Goal: Transaction & Acquisition: Purchase product/service

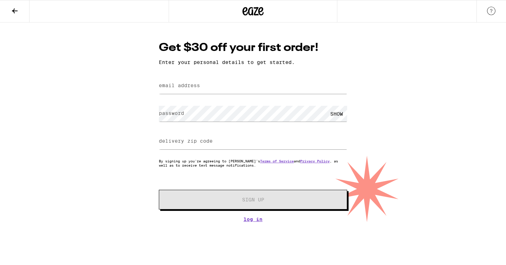
click at [191, 88] on label "email address" at bounding box center [179, 86] width 41 height 6
type input "[EMAIL_ADDRESS][DOMAIN_NAME]"
click at [211, 144] on label "delivery zip code" at bounding box center [186, 141] width 54 height 6
click at [265, 143] on input "delivery zip code" at bounding box center [253, 141] width 188 height 16
type input "90630"
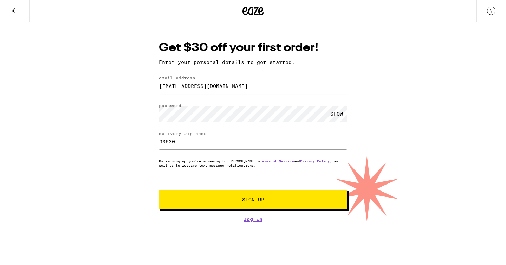
click at [243, 197] on button "Sign Up" at bounding box center [253, 200] width 188 height 20
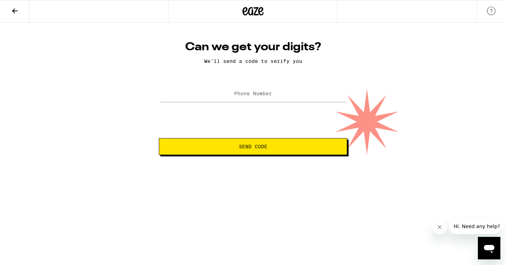
click at [245, 93] on label "Phone Number" at bounding box center [253, 94] width 38 height 6
type input "[PHONE_NUMBER]"
click at [159, 138] on button "Send Code" at bounding box center [253, 146] width 188 height 17
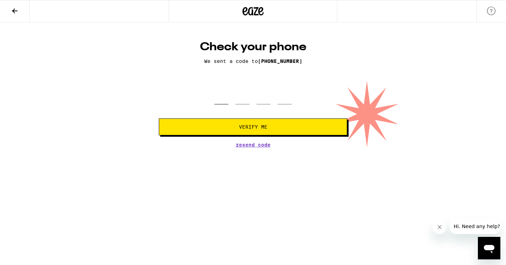
click at [218, 104] on input "tel" at bounding box center [221, 94] width 14 height 21
type input "8"
type input "2"
type input "1"
type input "2"
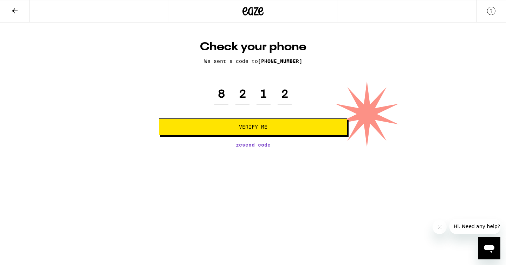
click at [238, 123] on button "Verify Me" at bounding box center [253, 126] width 188 height 17
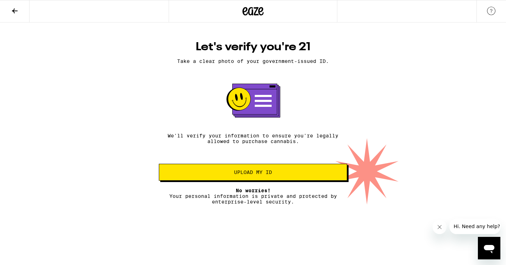
click at [255, 175] on span "Upload my ID" at bounding box center [253, 172] width 38 height 5
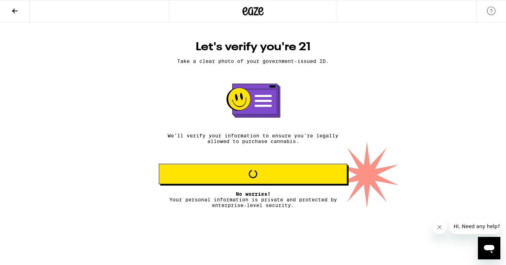
click at [90, 178] on div "Let's verify you're 21 Take a clear photo of your government-issued ID. We'll v…" at bounding box center [253, 114] width 506 height 185
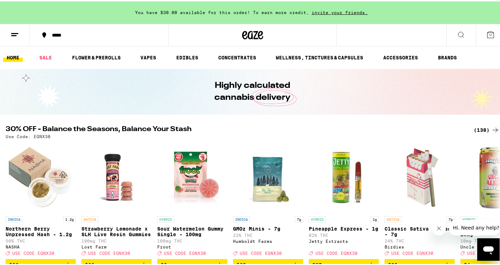
click at [457, 33] on icon at bounding box center [461, 33] width 8 height 8
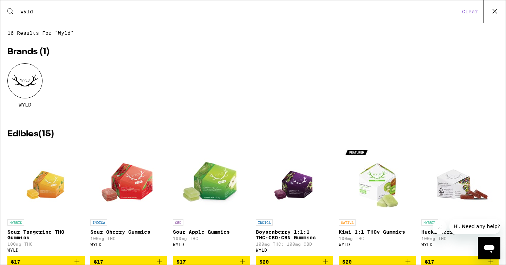
type input "wyld"
click at [26, 86] on div at bounding box center [24, 80] width 35 height 35
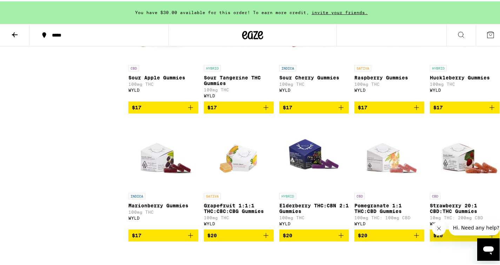
scroll to position [413, 0]
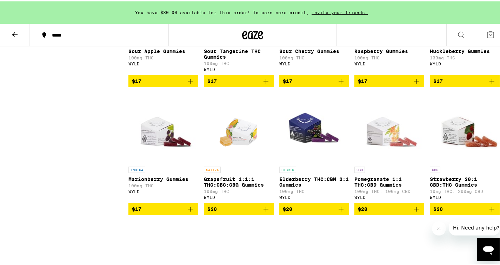
click at [414, 210] on icon "Add to bag" at bounding box center [416, 207] width 5 height 5
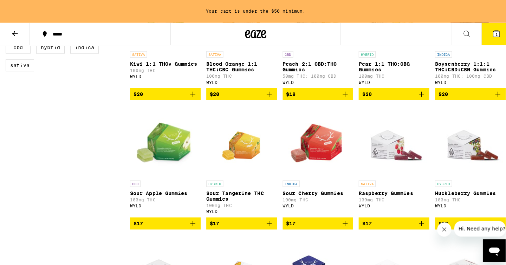
scroll to position [341, 0]
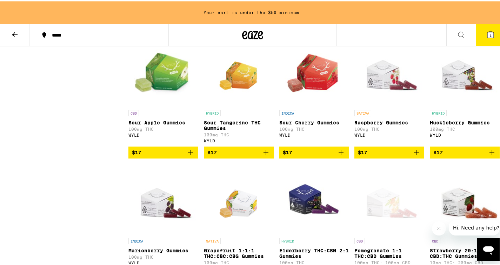
click at [489, 155] on icon "Add to bag" at bounding box center [492, 151] width 8 height 8
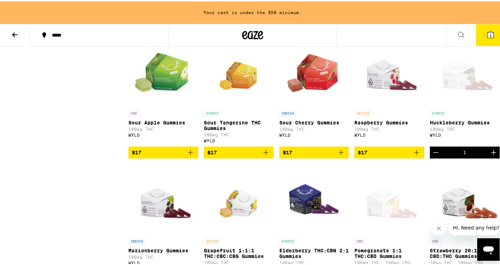
click at [489, 34] on icon at bounding box center [491, 33] width 8 height 8
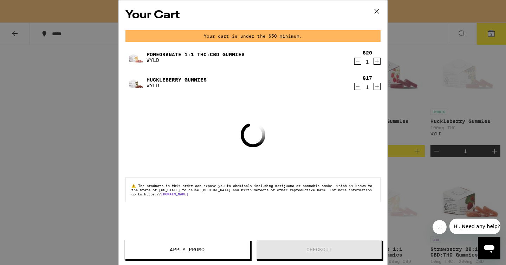
click at [377, 14] on icon at bounding box center [376, 11] width 11 height 11
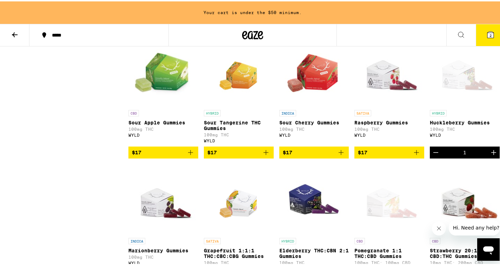
click at [476, 34] on button "2" at bounding box center [490, 34] width 29 height 22
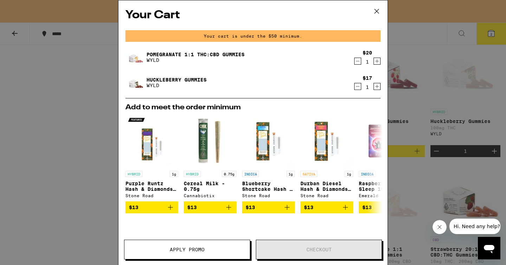
click at [380, 12] on icon at bounding box center [376, 11] width 11 height 11
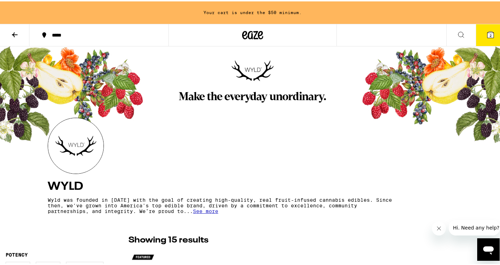
click at [457, 35] on icon at bounding box center [461, 33] width 8 height 8
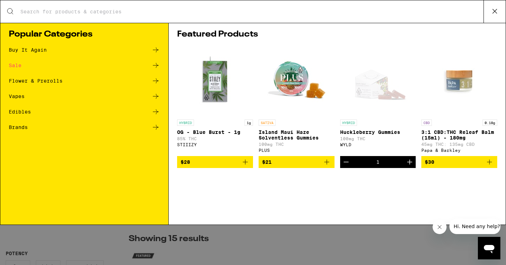
click at [154, 64] on icon at bounding box center [155, 65] width 8 height 8
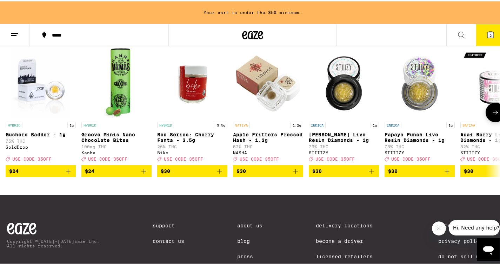
scroll to position [226, 0]
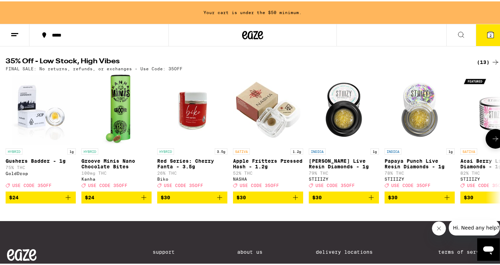
click at [492, 141] on icon at bounding box center [496, 137] width 8 height 8
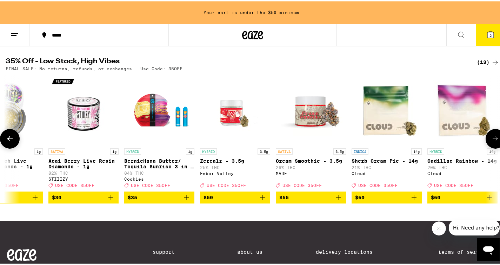
scroll to position [0, 413]
click at [492, 141] on icon at bounding box center [496, 137] width 8 height 8
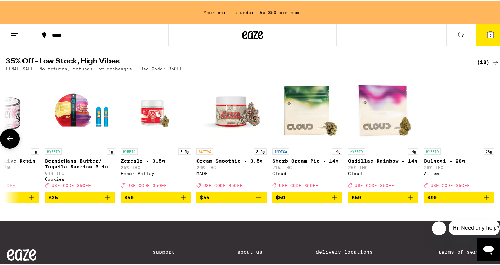
scroll to position [0, 497]
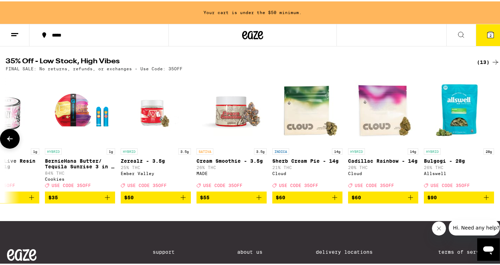
click at [490, 146] on div at bounding box center [496, 137] width 20 height 20
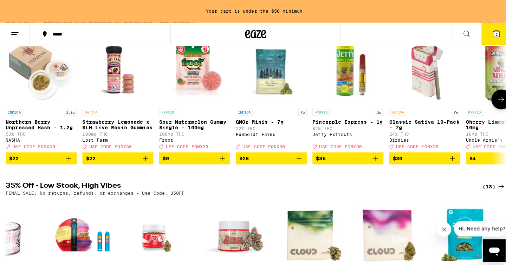
scroll to position [93, 0]
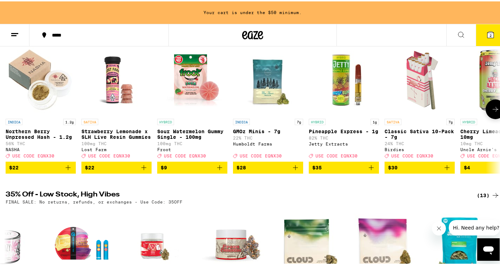
click at [180, 93] on img "Open page for Sour Watermelon Gummy Single - 100mg from Froot" at bounding box center [192, 79] width 70 height 70
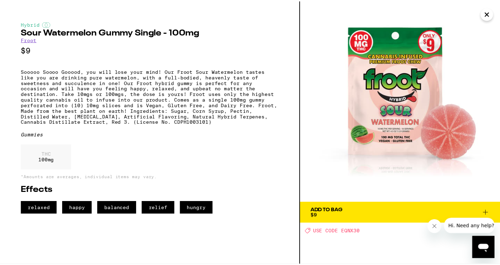
scroll to position [0, 492]
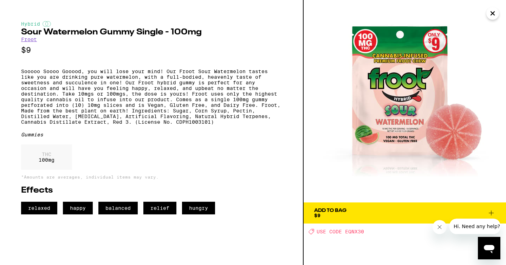
click at [494, 14] on icon "Close" at bounding box center [492, 13] width 8 height 11
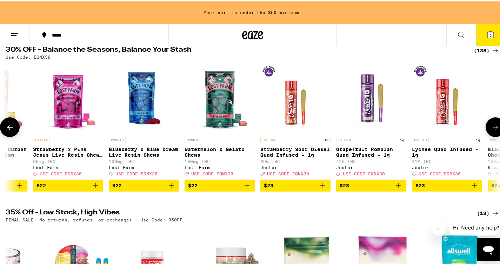
scroll to position [0, 3611]
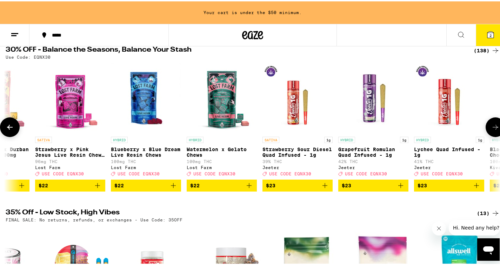
click at [220, 113] on img "Open page for Watermelon x Gelato Chews from Lost Farm" at bounding box center [222, 96] width 70 height 70
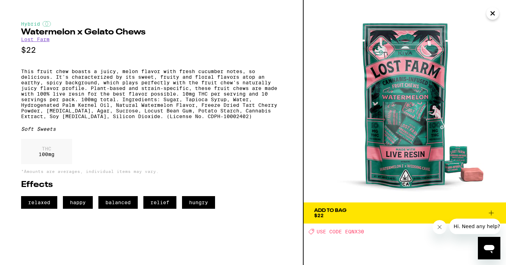
click at [53, 164] on div "THC 100 mg" at bounding box center [46, 151] width 51 height 25
click at [231, 119] on p "This fruit chew boasts a juicy, melon flavor with fresh cucumber notes‚ so deli…" at bounding box center [151, 93] width 261 height 51
click at [486, 13] on button "Close" at bounding box center [492, 13] width 13 height 13
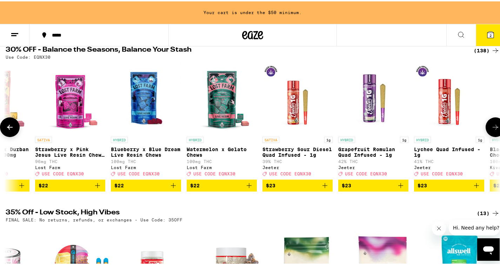
click at [492, 127] on icon at bounding box center [496, 125] width 8 height 8
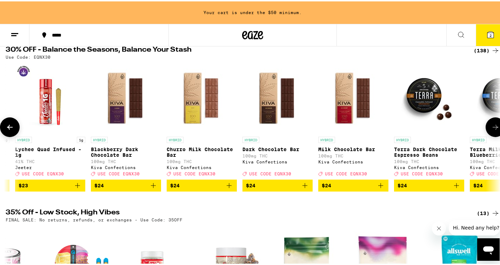
scroll to position [0, 4023]
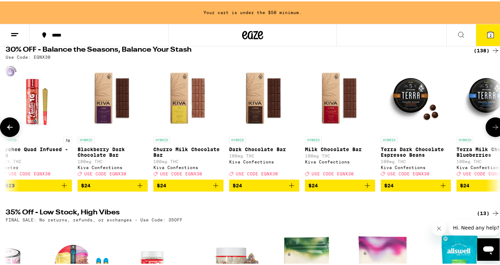
click at [492, 129] on icon at bounding box center [496, 125] width 8 height 8
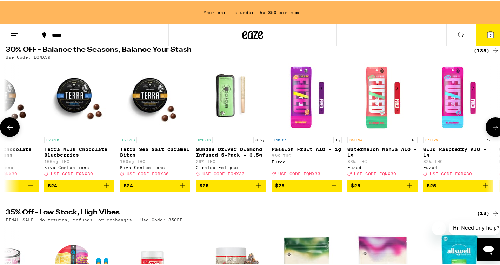
click at [492, 129] on icon at bounding box center [496, 125] width 8 height 8
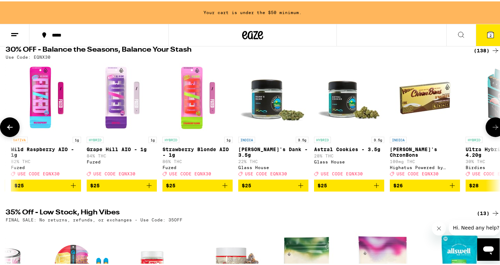
click at [492, 130] on icon at bounding box center [496, 125] width 8 height 8
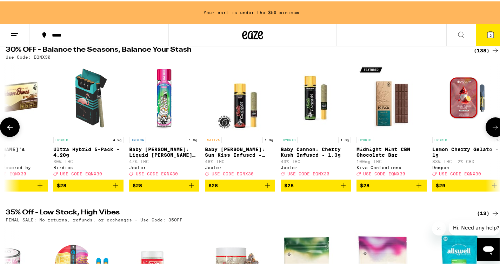
click at [492, 130] on icon at bounding box center [496, 125] width 8 height 8
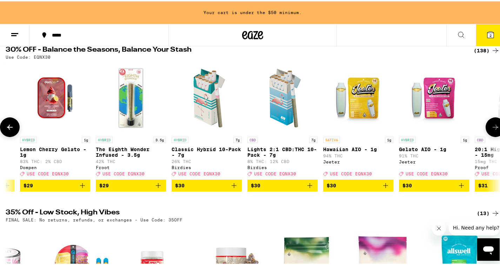
click at [492, 130] on icon at bounding box center [496, 125] width 8 height 8
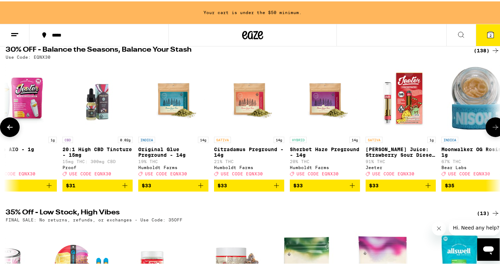
click at [492, 130] on icon at bounding box center [496, 125] width 8 height 8
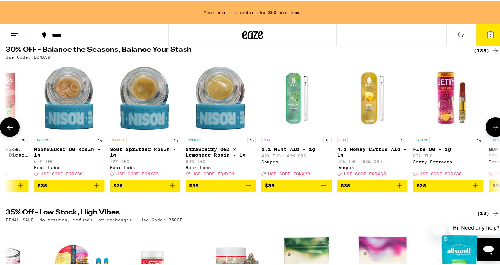
scroll to position [0, 6499]
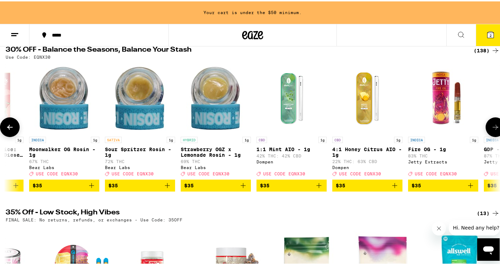
click at [492, 130] on icon at bounding box center [496, 125] width 8 height 8
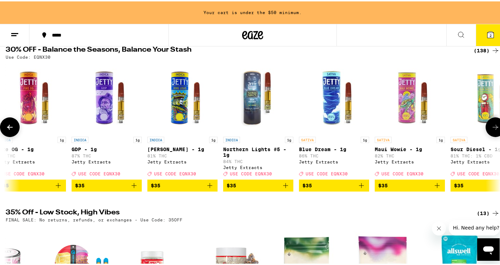
click at [492, 130] on icon at bounding box center [496, 125] width 8 height 8
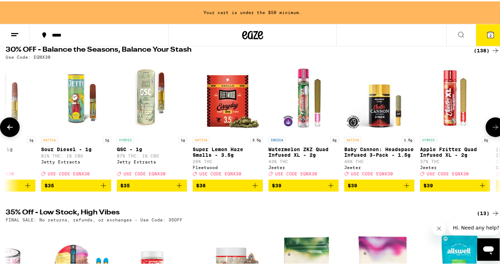
scroll to position [0, 7324]
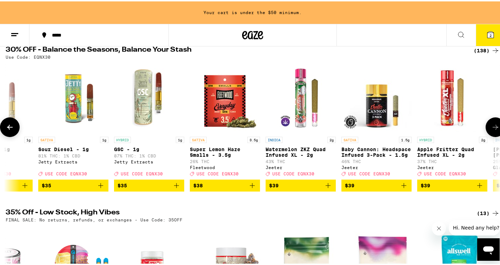
click at [492, 130] on icon at bounding box center [496, 125] width 8 height 8
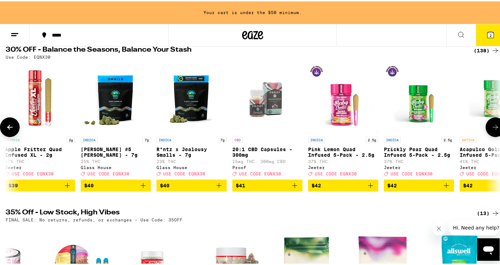
click at [492, 130] on icon at bounding box center [496, 125] width 8 height 8
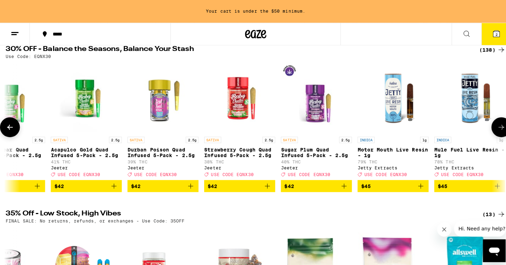
scroll to position [0, 8149]
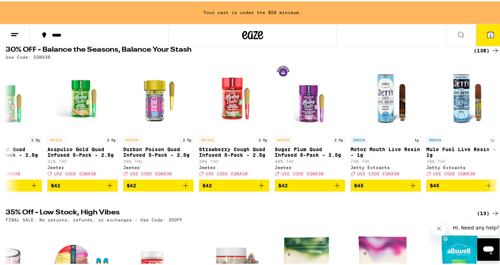
click at [488, 31] on icon at bounding box center [491, 33] width 6 height 6
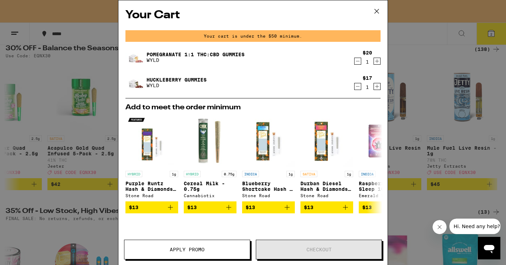
click at [154, 79] on link "Huckleberry Gummies" at bounding box center [176, 80] width 60 height 6
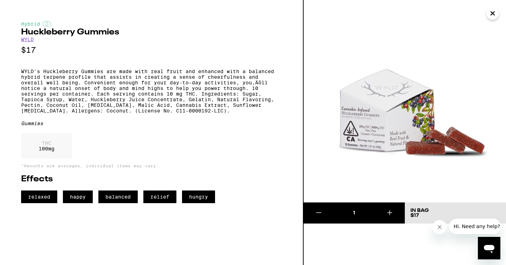
click at [29, 42] on link "WYLD" at bounding box center [27, 40] width 13 height 6
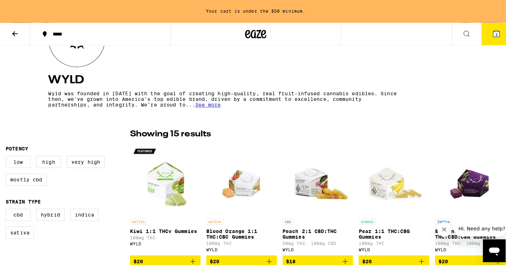
scroll to position [186, 0]
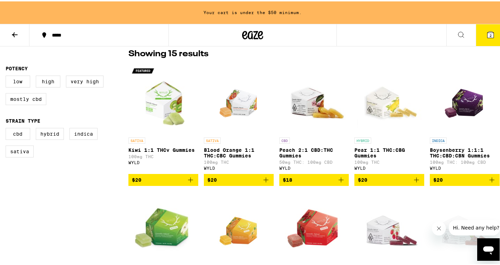
click at [487, 37] on icon at bounding box center [491, 33] width 8 height 8
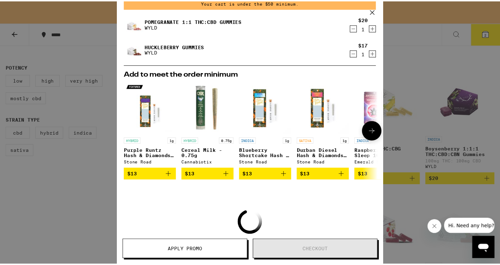
scroll to position [34, 0]
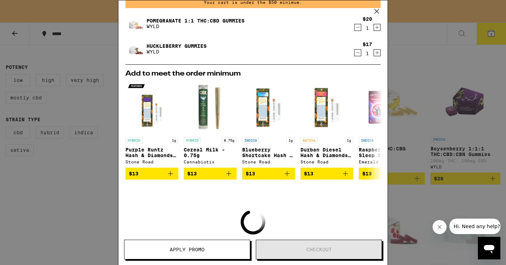
click at [420, 67] on div "Your Cart Your cart is under the $50 minimum. Pomegranate 1:1 THC:CBD Gummies W…" at bounding box center [253, 132] width 506 height 265
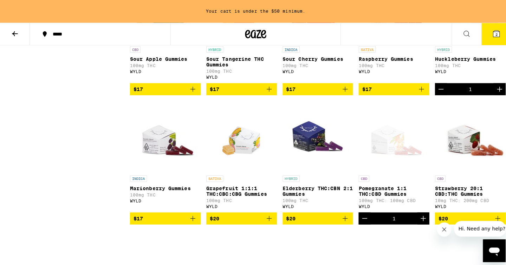
scroll to position [401, 0]
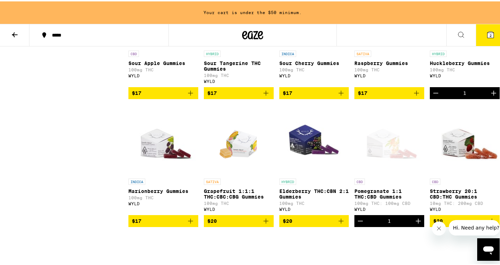
click at [264, 96] on icon "Add to bag" at bounding box center [266, 91] width 8 height 8
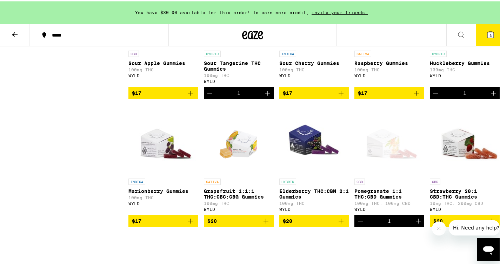
click at [488, 34] on icon at bounding box center [491, 33] width 6 height 6
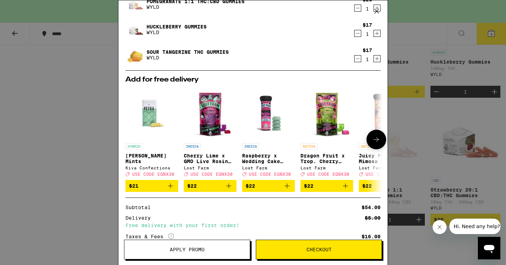
scroll to position [90, 0]
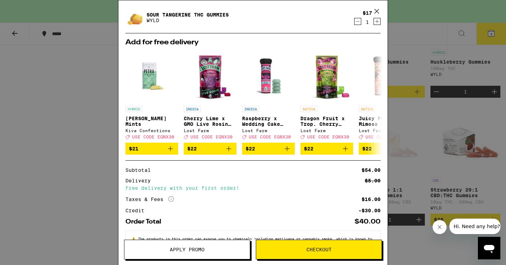
click at [171, 199] on icon at bounding box center [171, 199] width 6 height 6
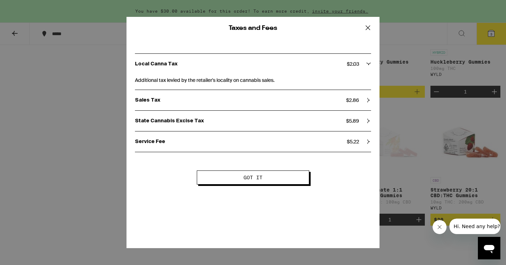
click at [367, 32] on icon at bounding box center [367, 27] width 11 height 11
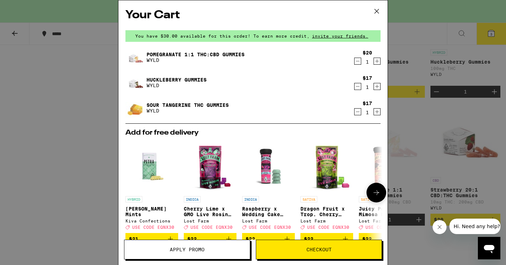
scroll to position [119, 0]
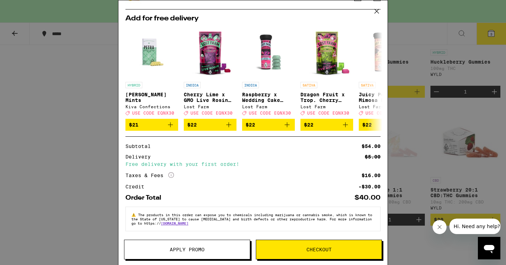
click at [308, 251] on span "Checkout" at bounding box center [318, 249] width 25 height 5
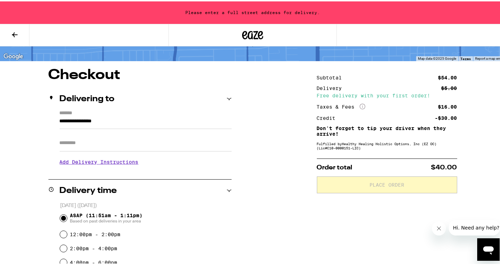
scroll to position [41, 0]
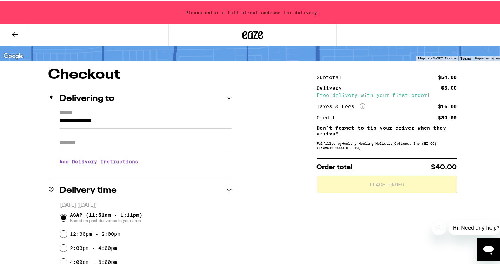
click at [74, 122] on input "**********" at bounding box center [146, 121] width 172 height 12
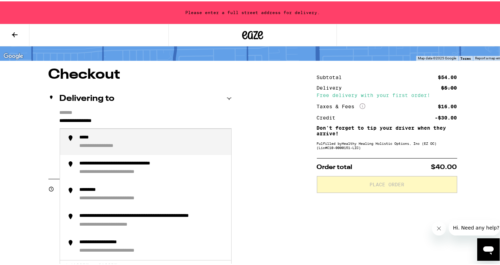
click at [60, 119] on input "**********" at bounding box center [146, 121] width 172 height 12
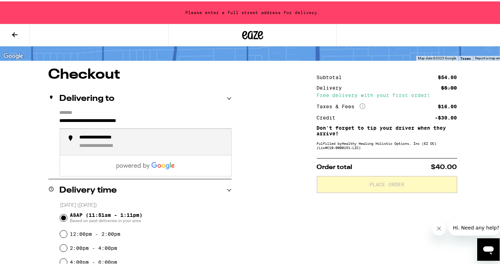
click at [113, 138] on div "**********" at bounding box center [108, 136] width 57 height 7
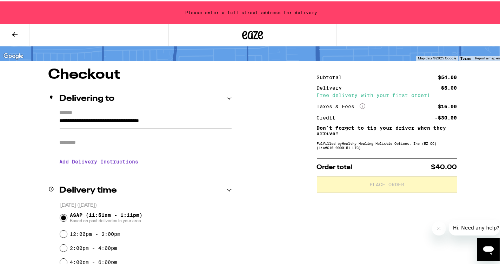
type input "**********"
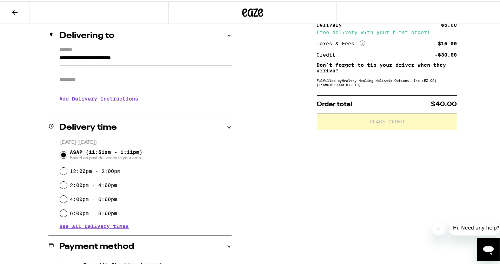
scroll to position [117, 0]
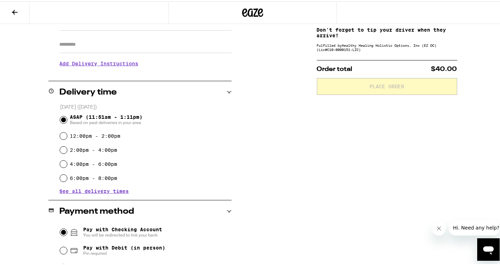
click at [61, 231] on input "Pay with Checking Account You will be redirected to link your bank" at bounding box center [63, 230] width 7 height 7
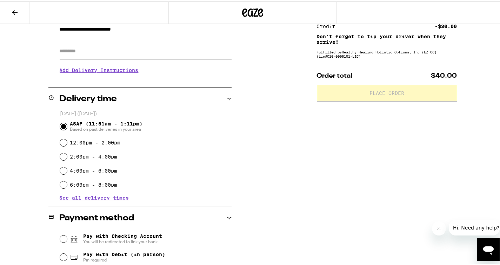
scroll to position [231, 0]
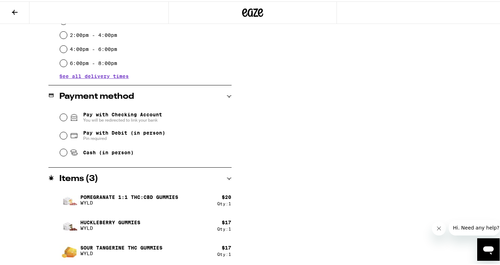
click at [80, 137] on span "Pay with Debit (in person) Pin required" at bounding box center [118, 134] width 96 height 11
click at [67, 137] on input "Pay with Debit (in person) Pin required" at bounding box center [63, 134] width 7 height 7
radio input "true"
click at [337, 129] on div "Subtotal $54.00 Delivery $5.00 Free delivery with your first order! Taxes & Fee…" at bounding box center [387, 59] width 140 height 411
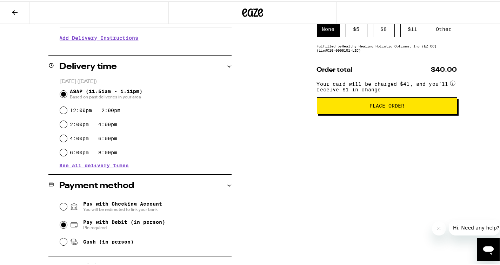
scroll to position [56, 0]
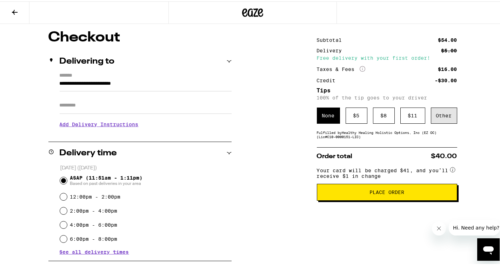
click at [447, 116] on div "Other" at bounding box center [444, 114] width 26 height 16
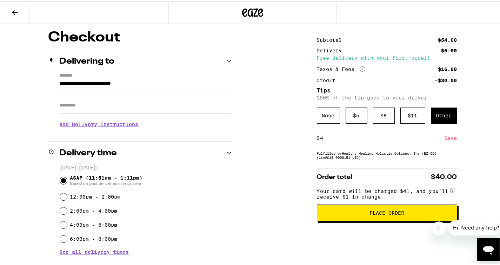
type input "4"
drag, startPoint x: 269, startPoint y: 204, endPoint x: 272, endPoint y: 199, distance: 5.2
click at [269, 204] on div "**********" at bounding box center [253, 234] width 506 height 411
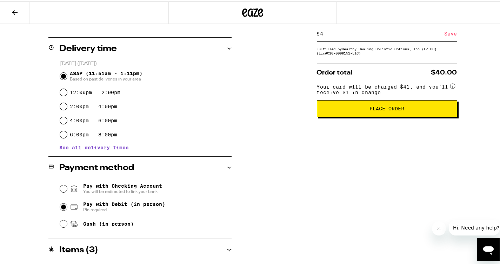
scroll to position [136, 0]
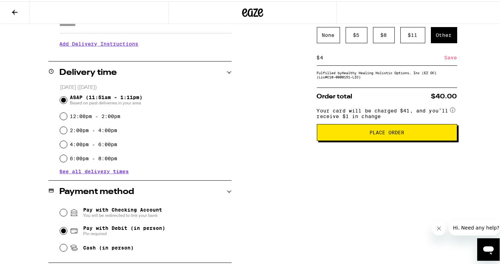
click at [384, 139] on button "Place Order" at bounding box center [387, 131] width 140 height 17
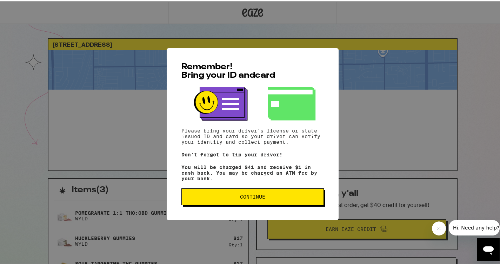
click at [249, 198] on span "Continue" at bounding box center [252, 195] width 25 height 5
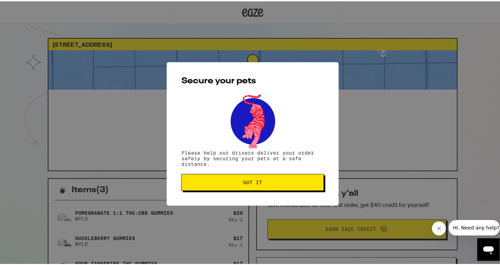
click at [255, 183] on span "Got it" at bounding box center [252, 180] width 19 height 5
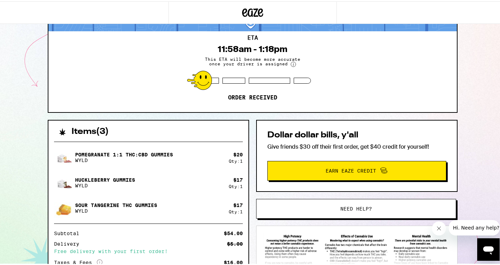
scroll to position [90, 0]
